Goal: Task Accomplishment & Management: Manage account settings

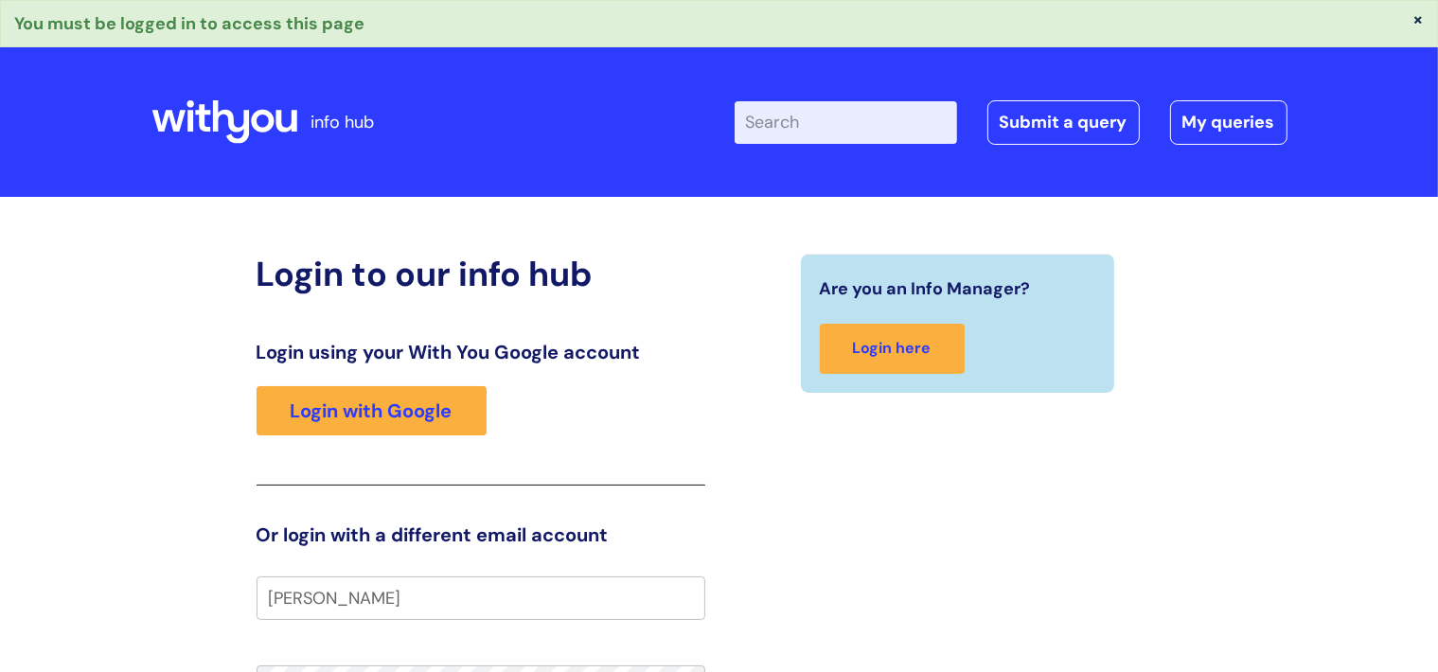
click at [701, 254] on h2 "Login to our info hub" at bounding box center [481, 274] width 449 height 41
click at [333, 595] on input "nicola" at bounding box center [481, 599] width 449 height 44
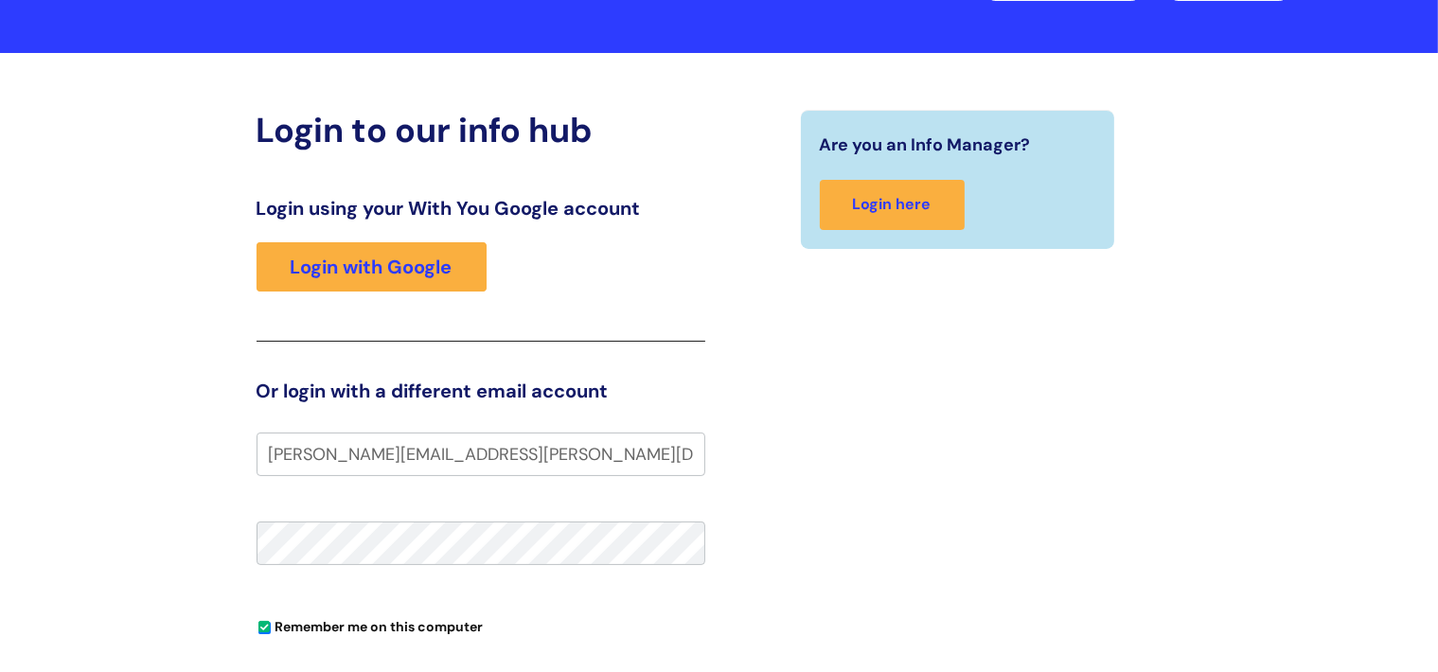
scroll to position [148, 0]
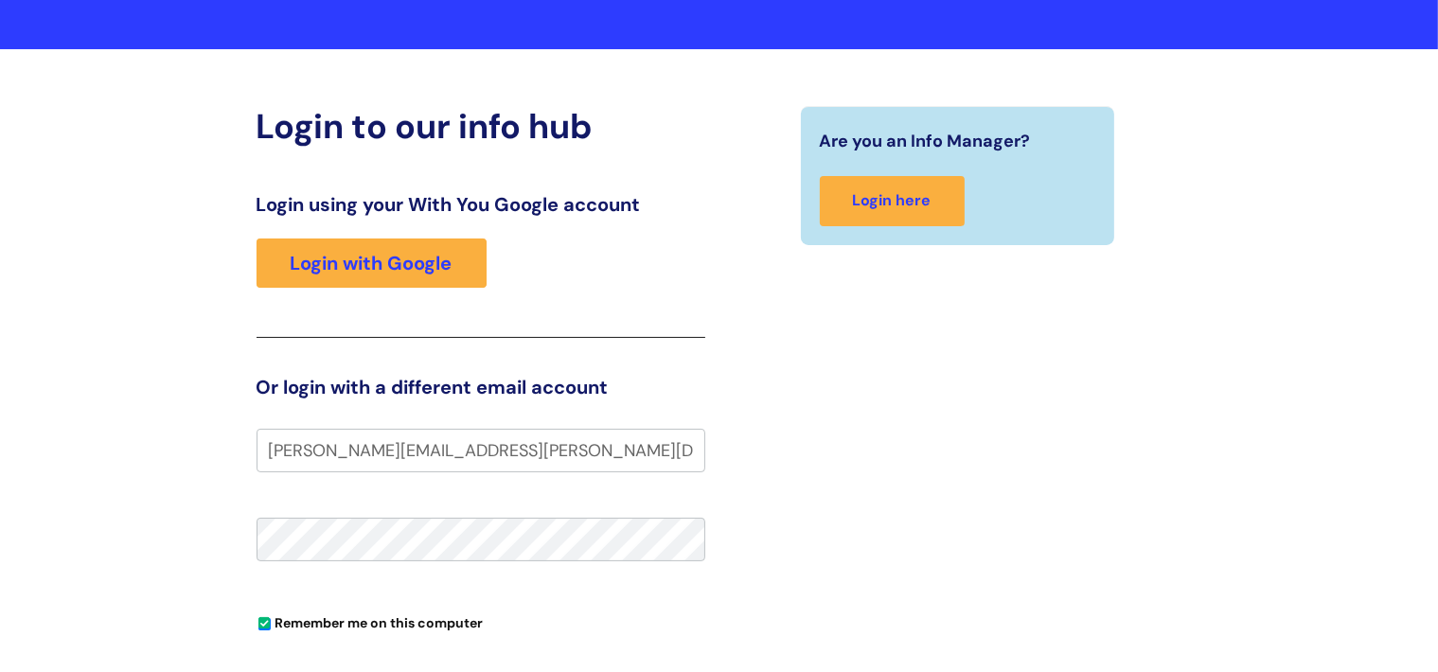
type input "[PERSON_NAME][EMAIL_ADDRESS][PERSON_NAME][DOMAIN_NAME]"
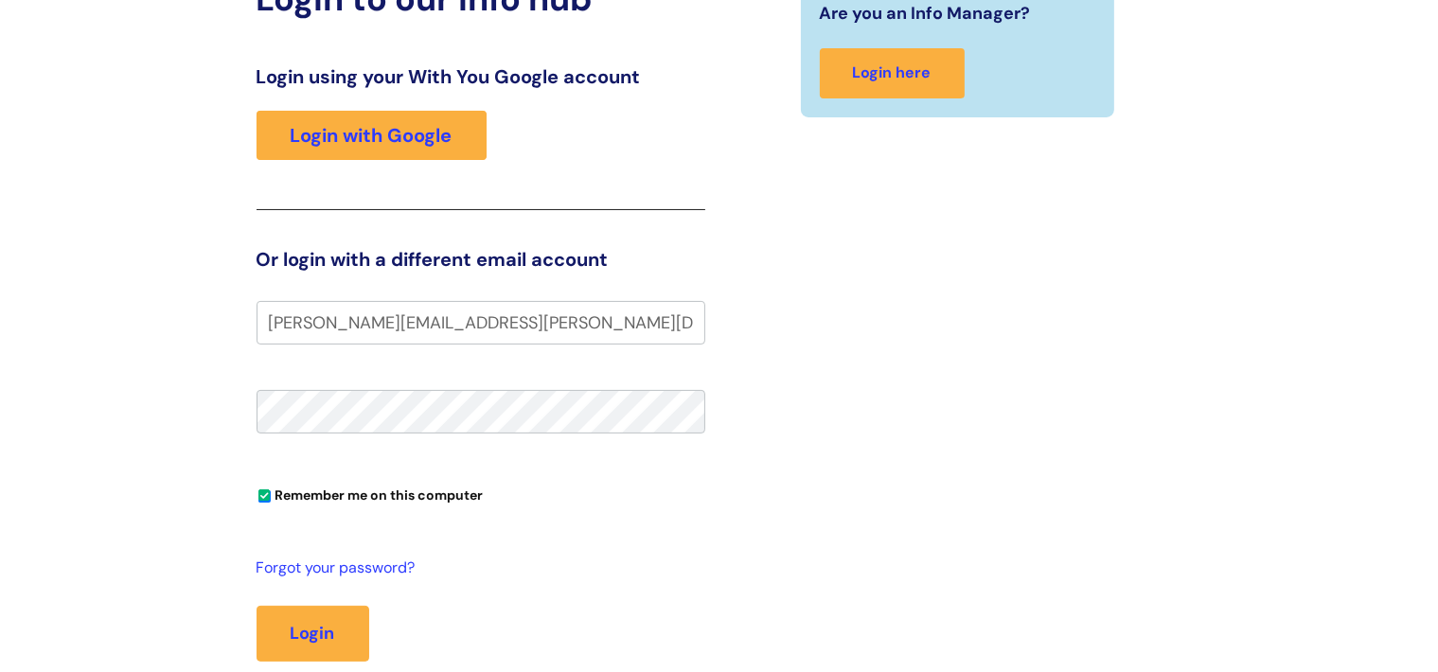
scroll to position [289, 0]
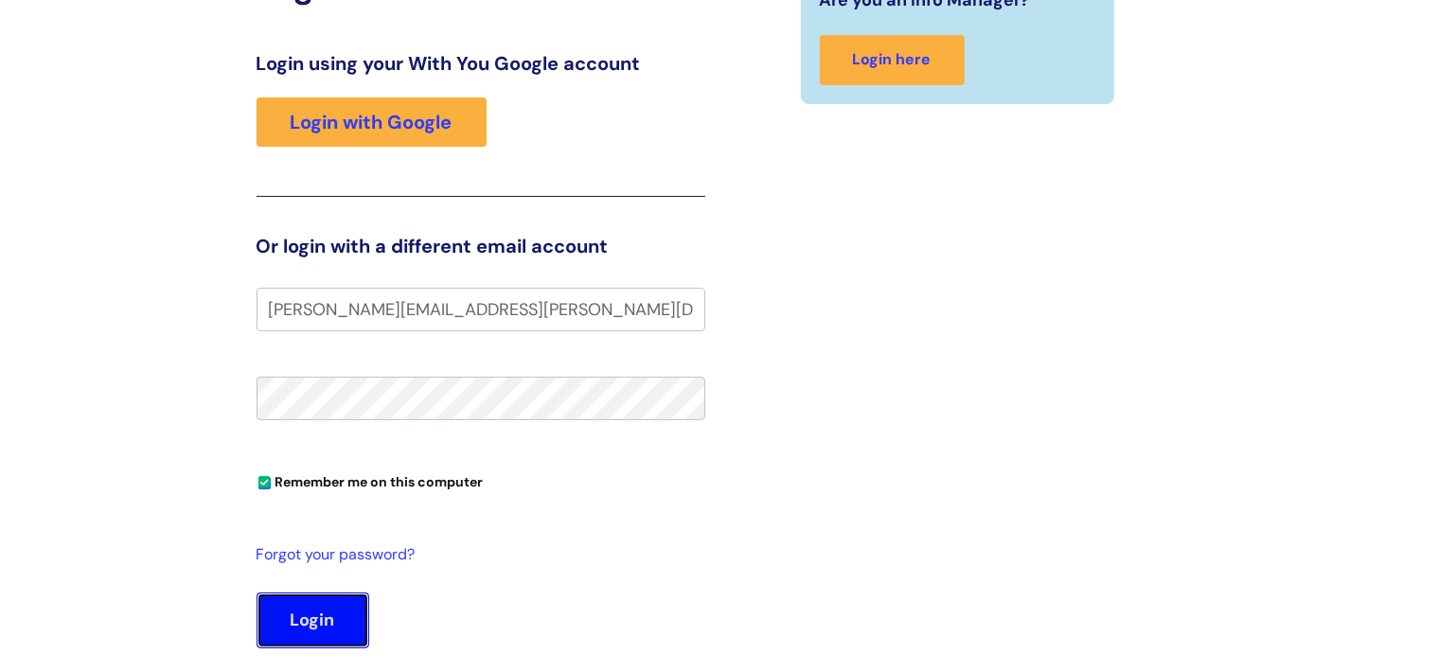
click at [296, 608] on button "Login" at bounding box center [313, 620] width 113 height 55
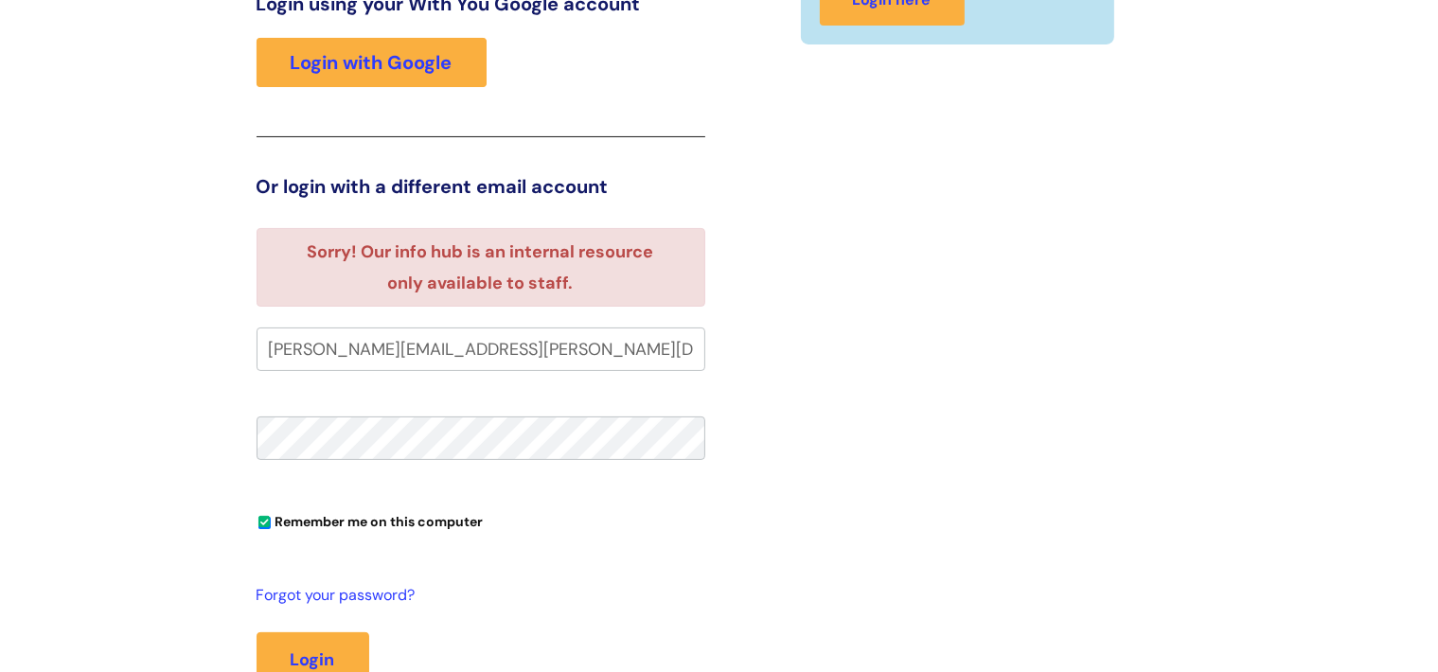
scroll to position [295, 0]
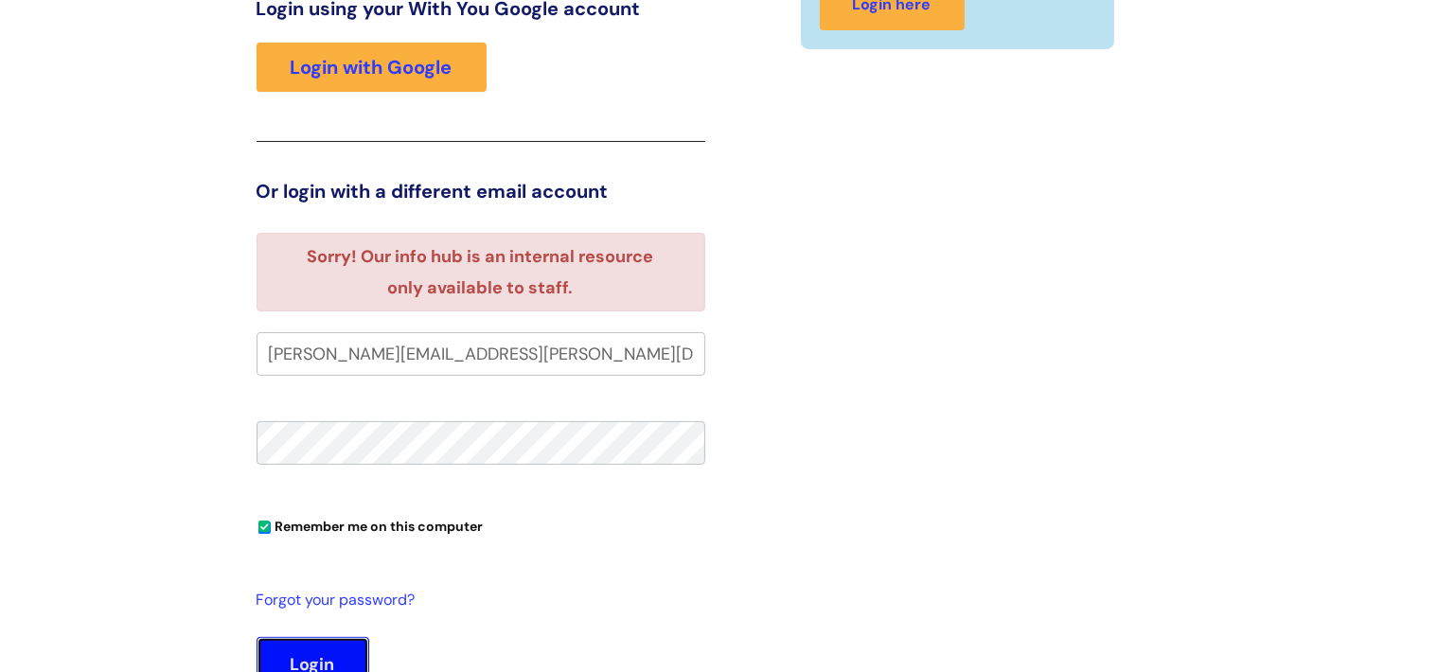
click at [296, 645] on button "Login" at bounding box center [313, 664] width 113 height 55
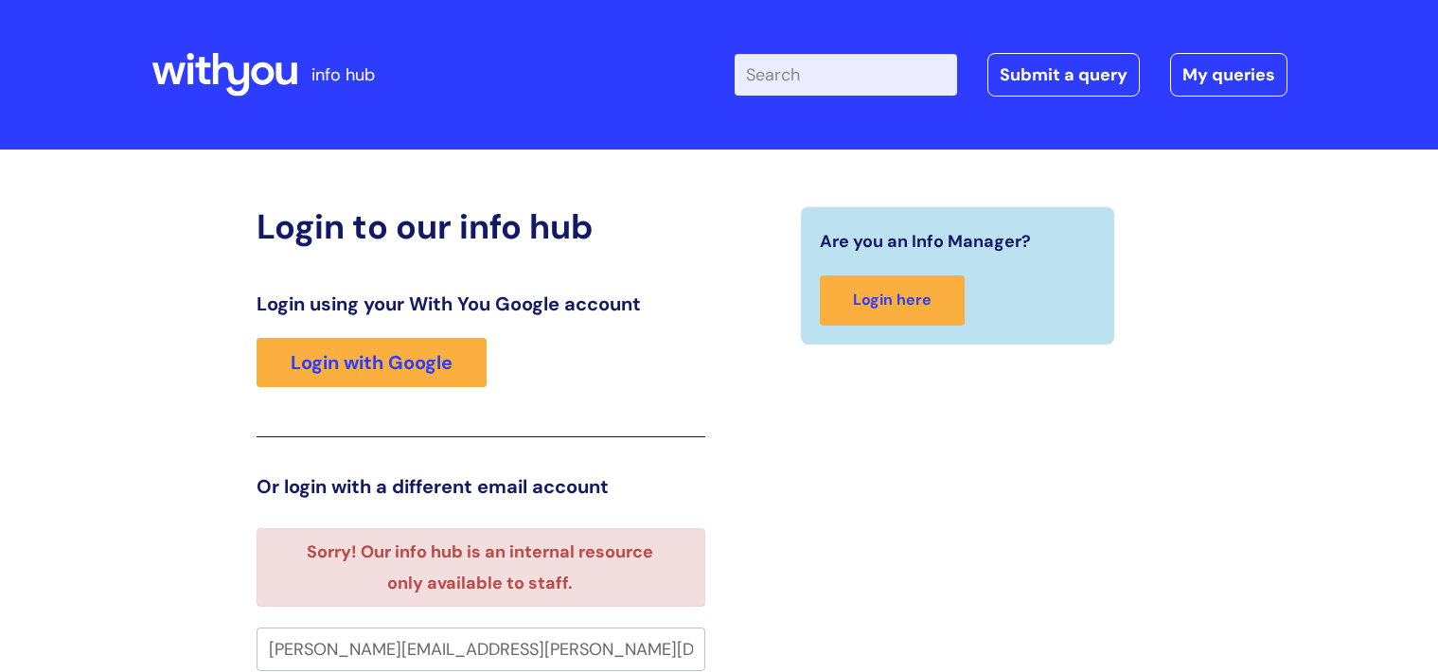
scroll to position [297, 0]
